Goal: Information Seeking & Learning: Learn about a topic

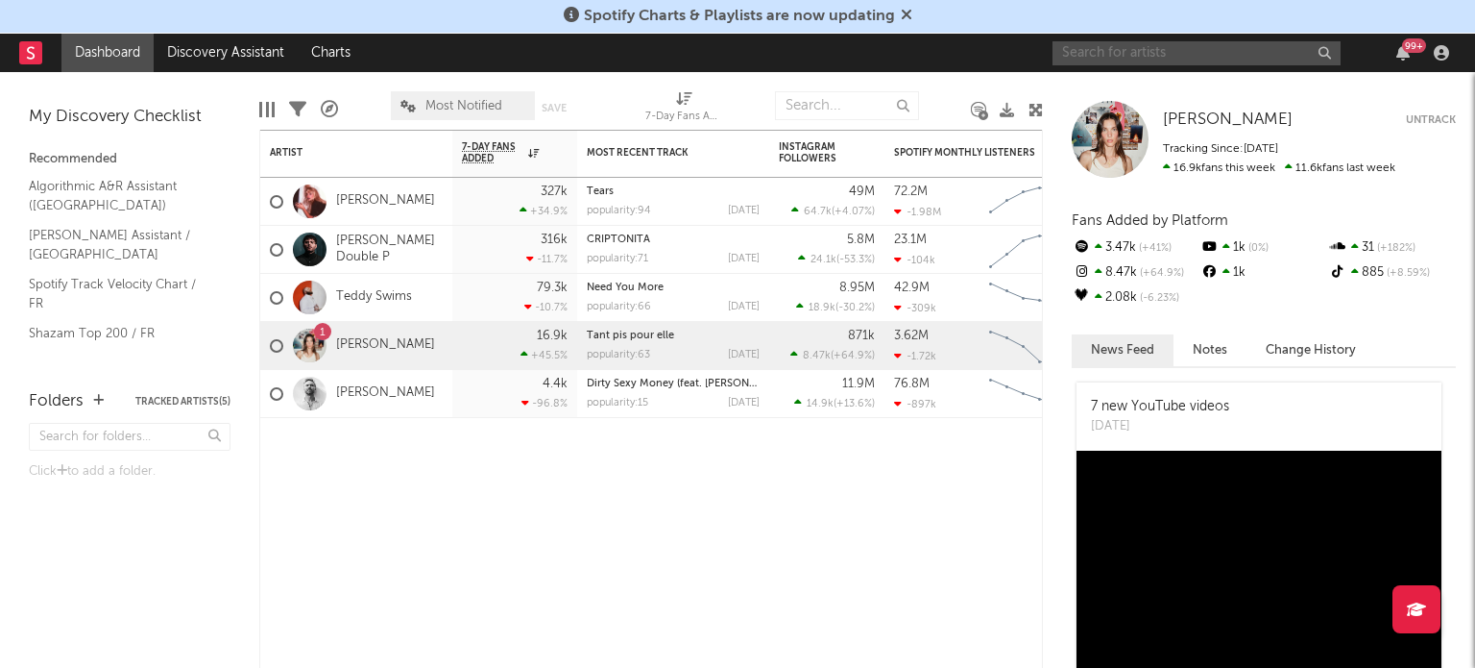
click at [1136, 53] on input "text" at bounding box center [1197, 53] width 288 height 24
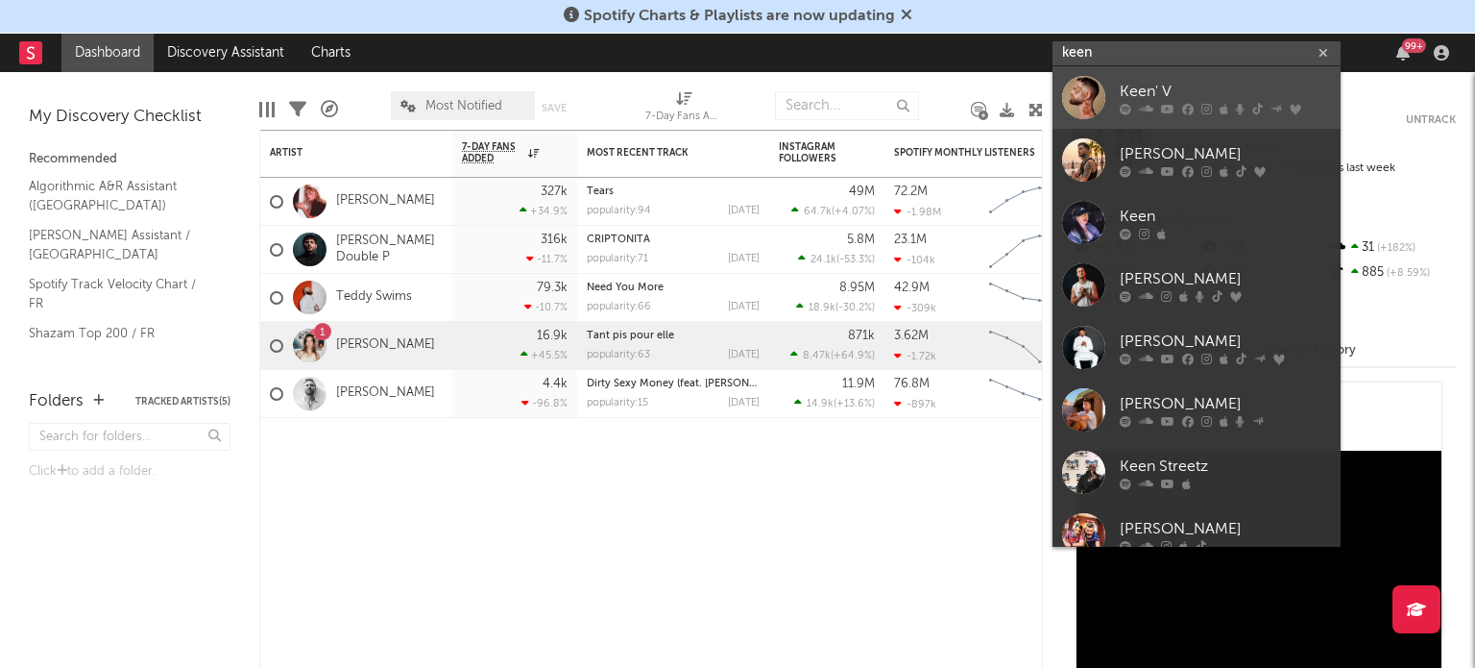
type input "keen"
click at [1184, 85] on div "Keen' V" at bounding box center [1225, 91] width 211 height 23
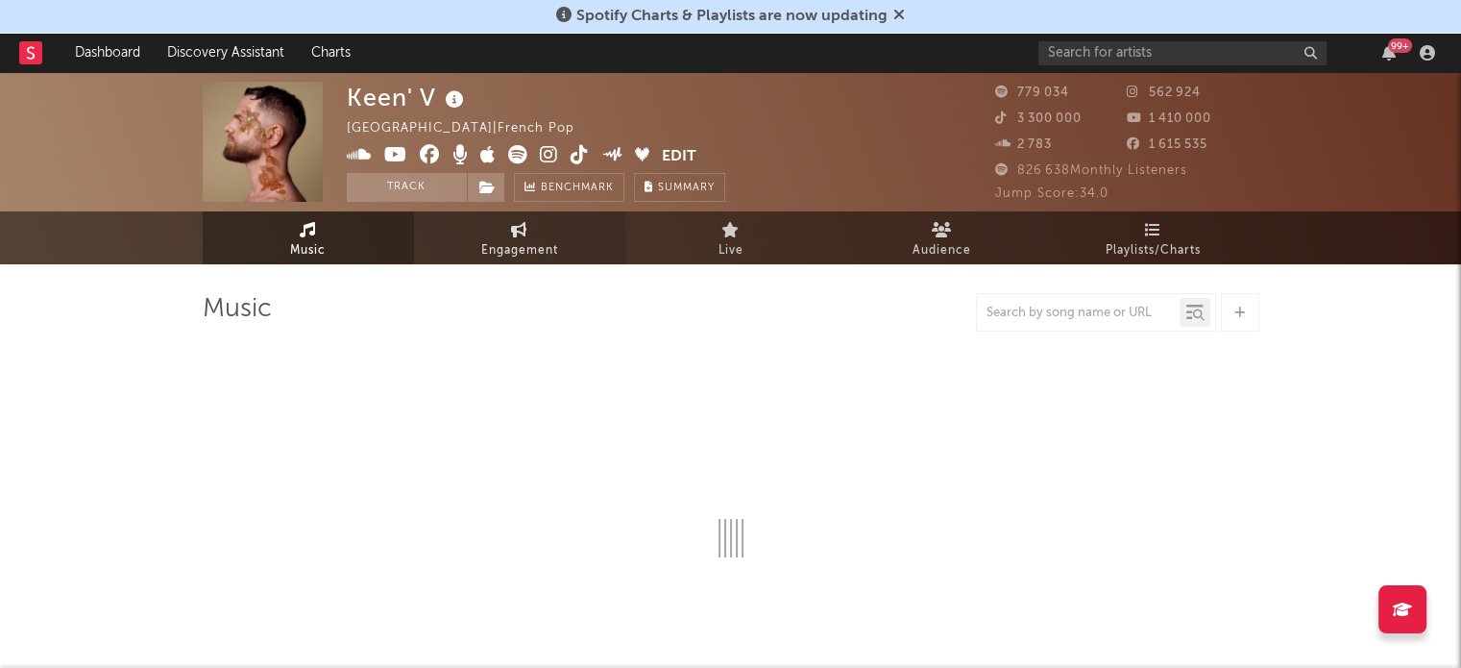
select select "6m"
